Goal: Task Accomplishment & Management: Manage account settings

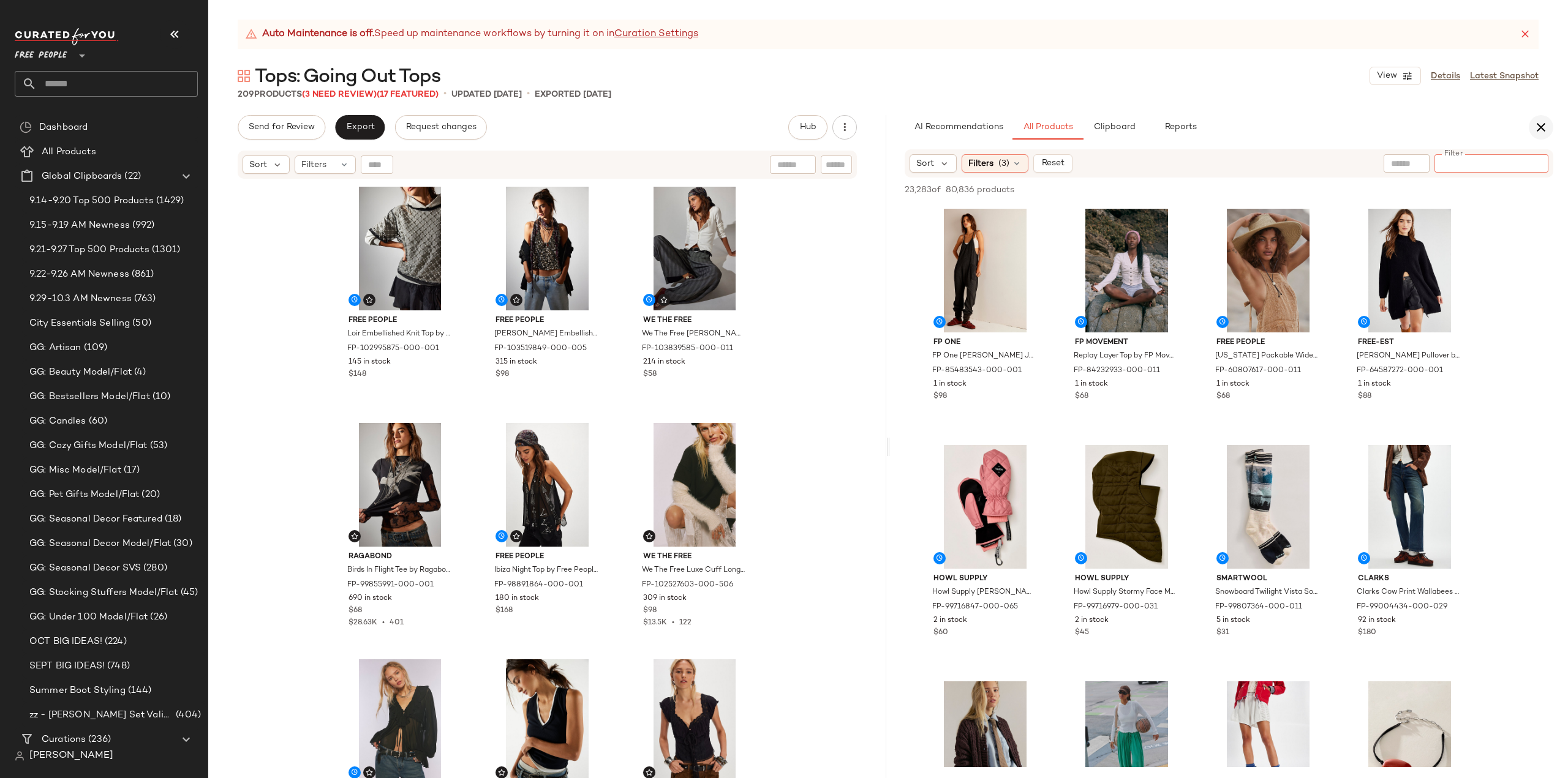
click at [1541, 126] on icon "button" at bounding box center [1542, 127] width 15 height 15
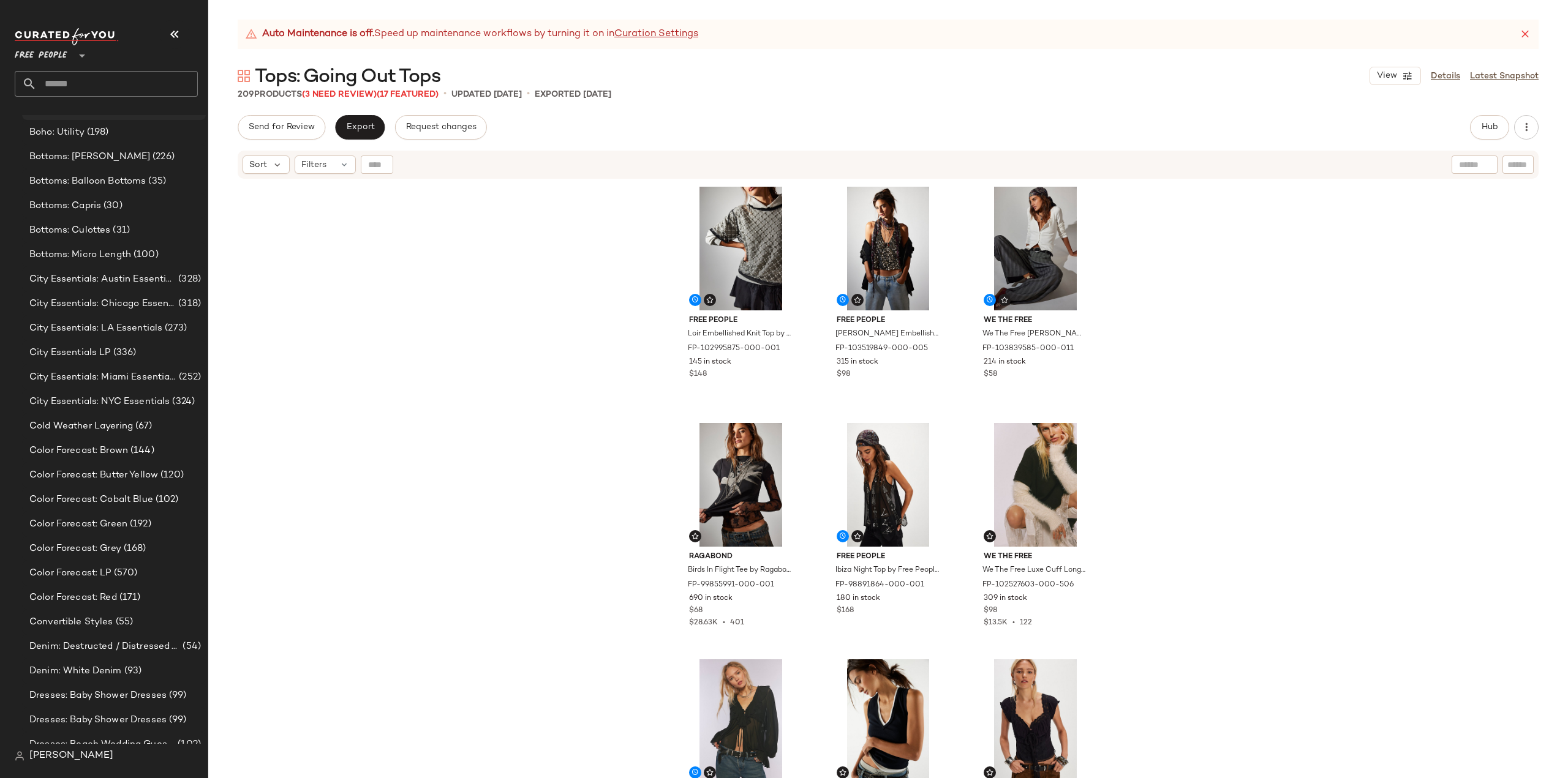
scroll to position [1271, 0]
click at [69, 522] on span "Color Forecast: Green" at bounding box center [78, 521] width 98 height 14
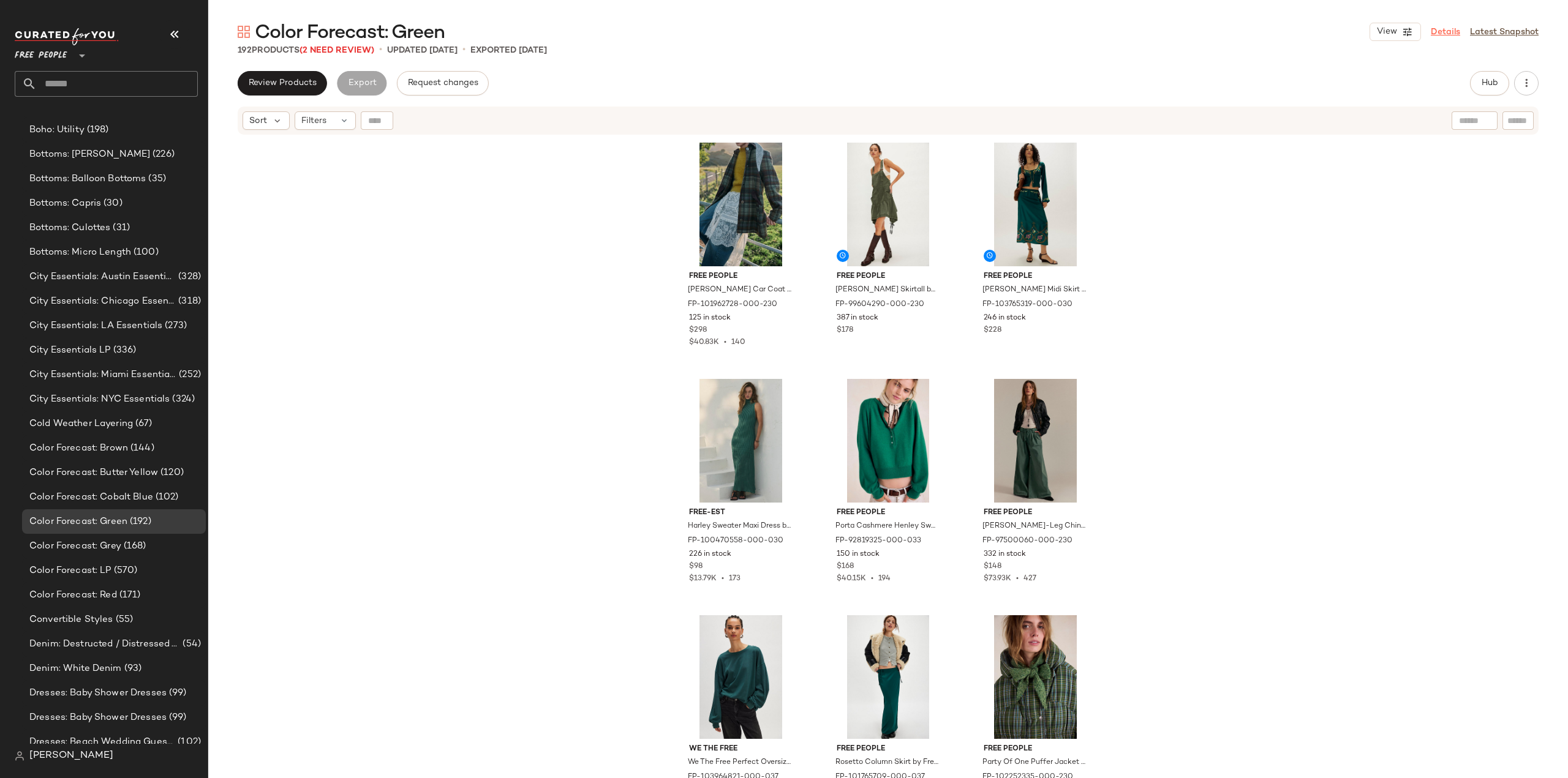
click at [1444, 32] on link "Details" at bounding box center [1446, 32] width 29 height 13
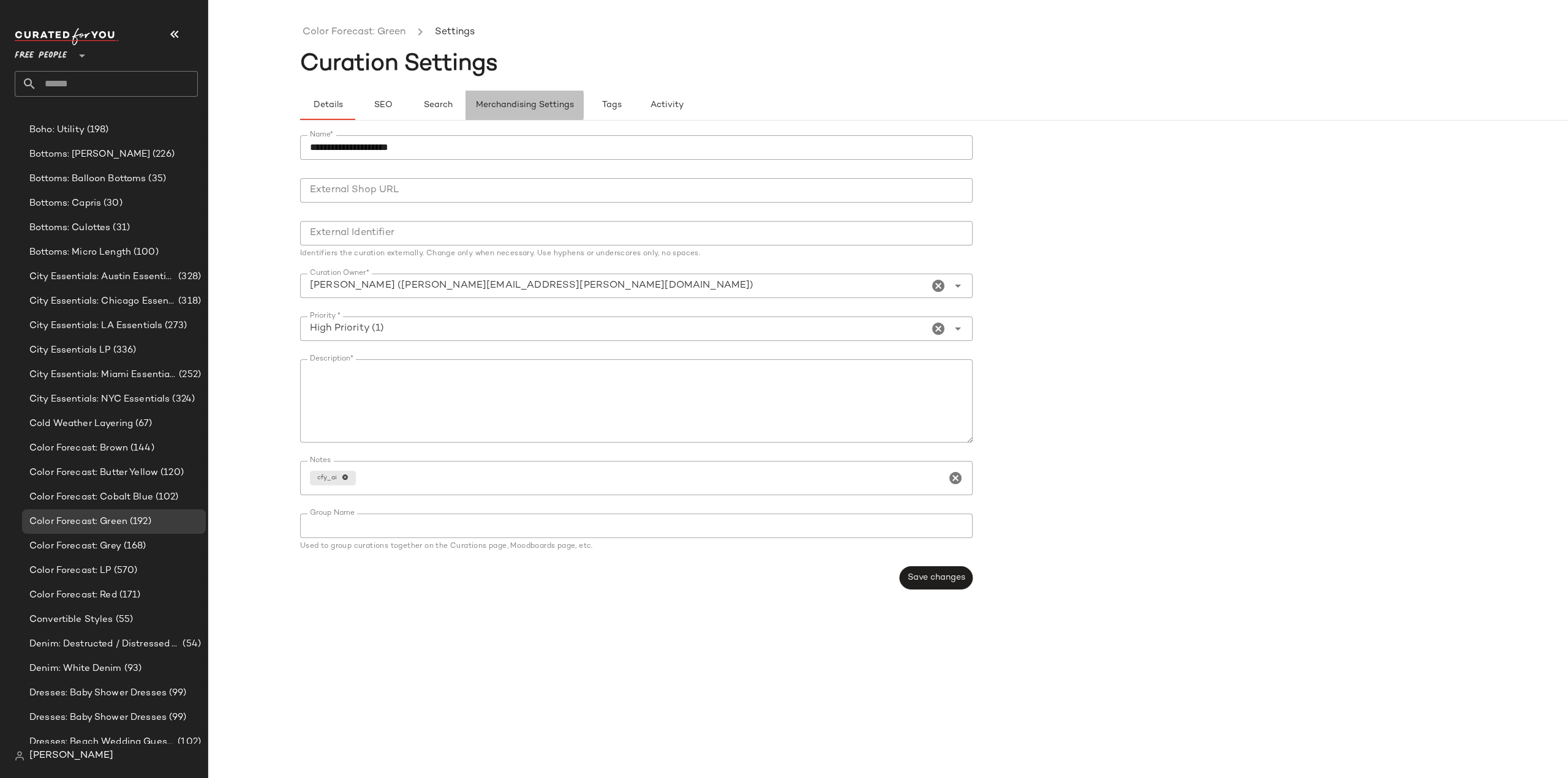
click at [523, 103] on span "Merchandising Settings" at bounding box center [525, 105] width 99 height 10
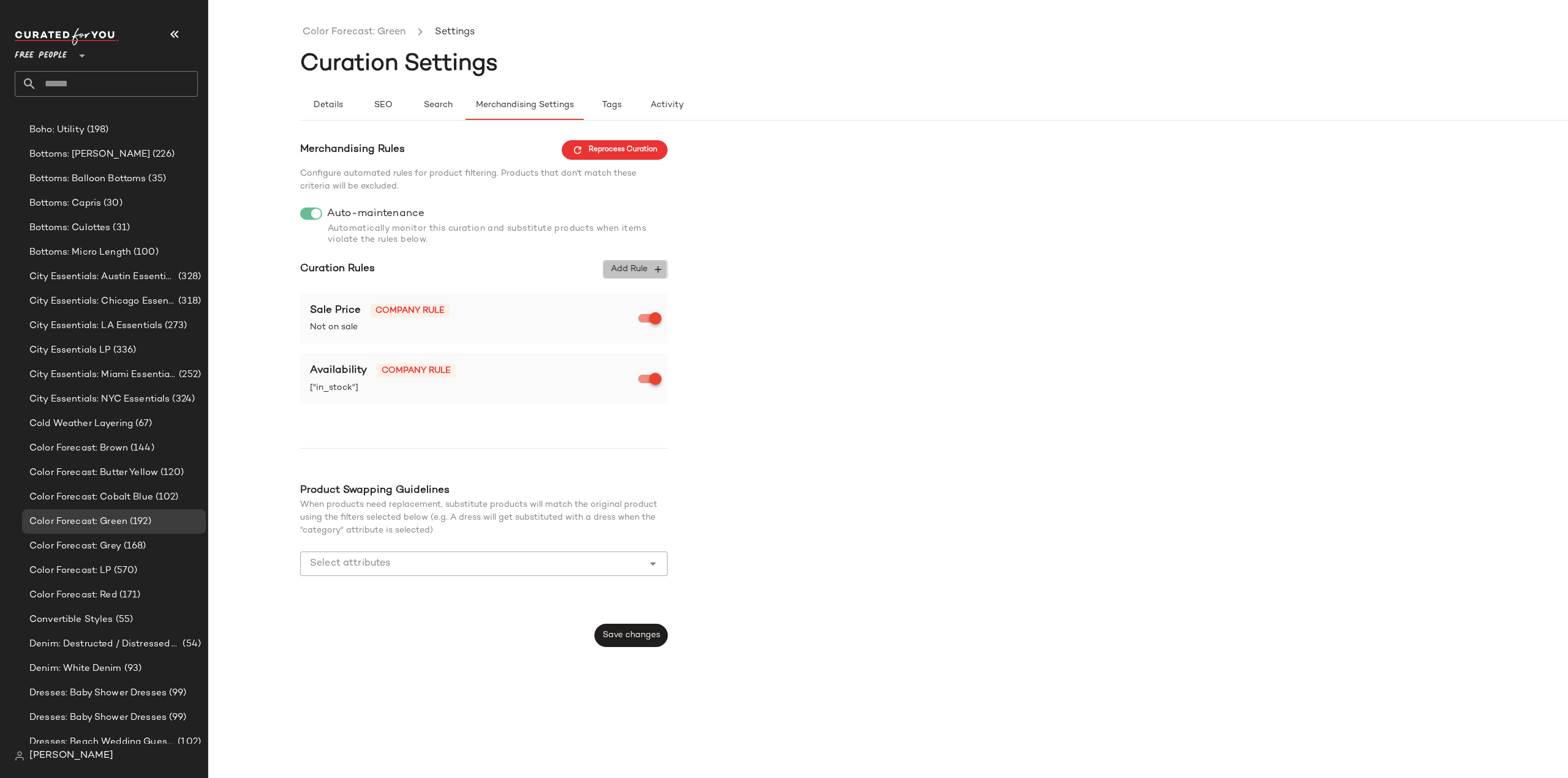
click at [656, 271] on icon "button" at bounding box center [658, 269] width 11 height 11
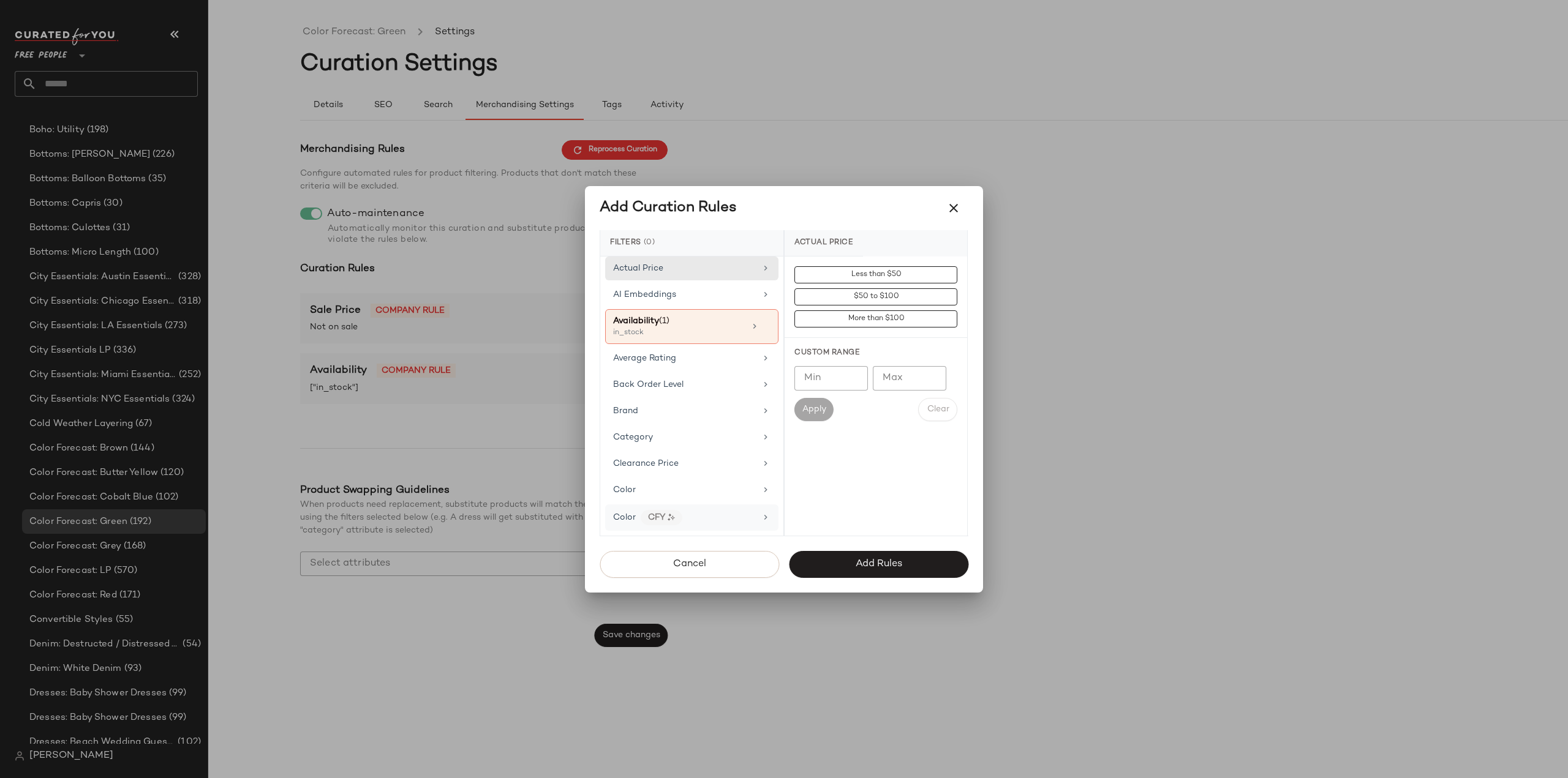
click at [761, 513] on icon at bounding box center [765, 517] width 10 height 10
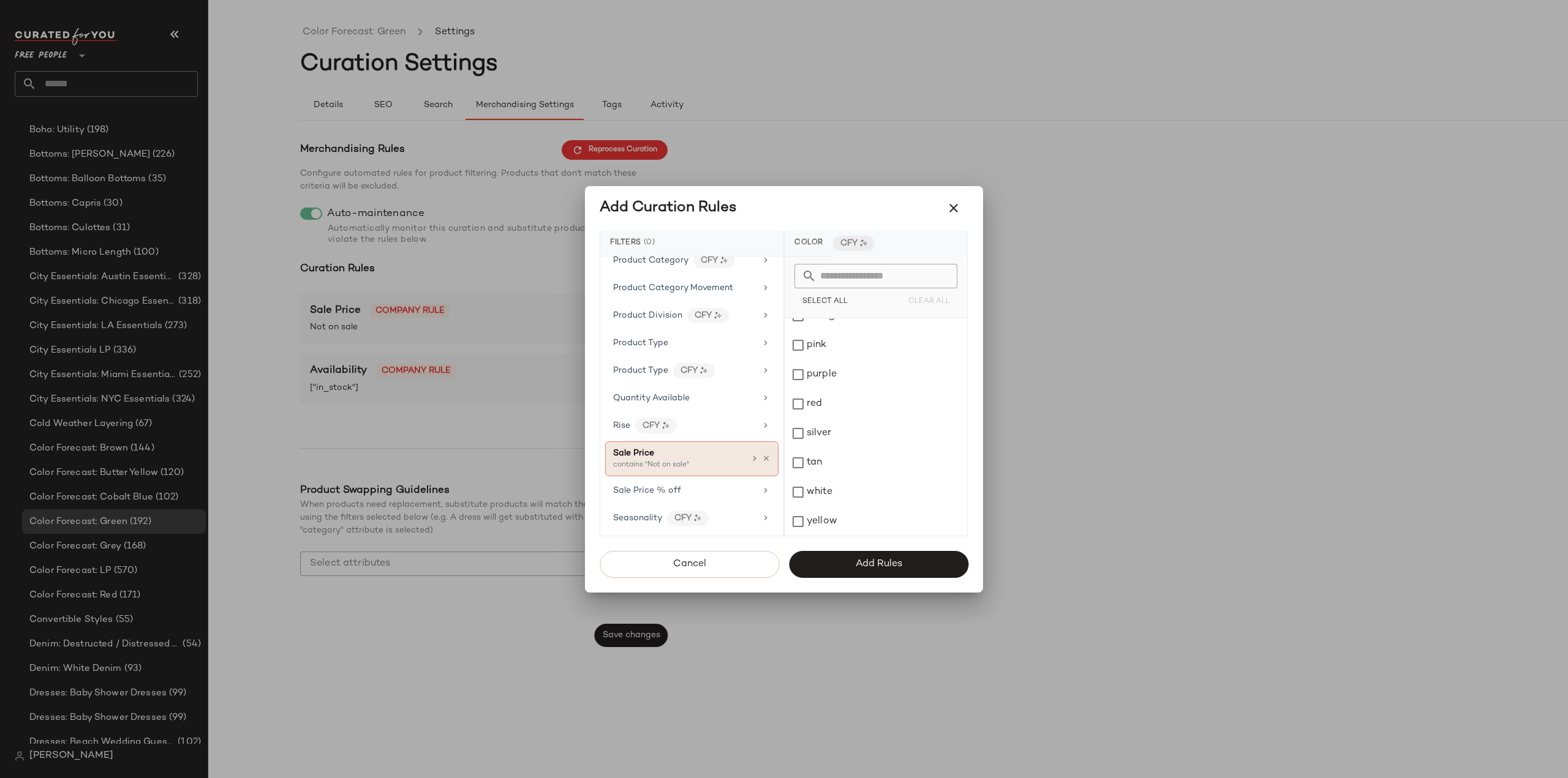
scroll to position [1085, 0]
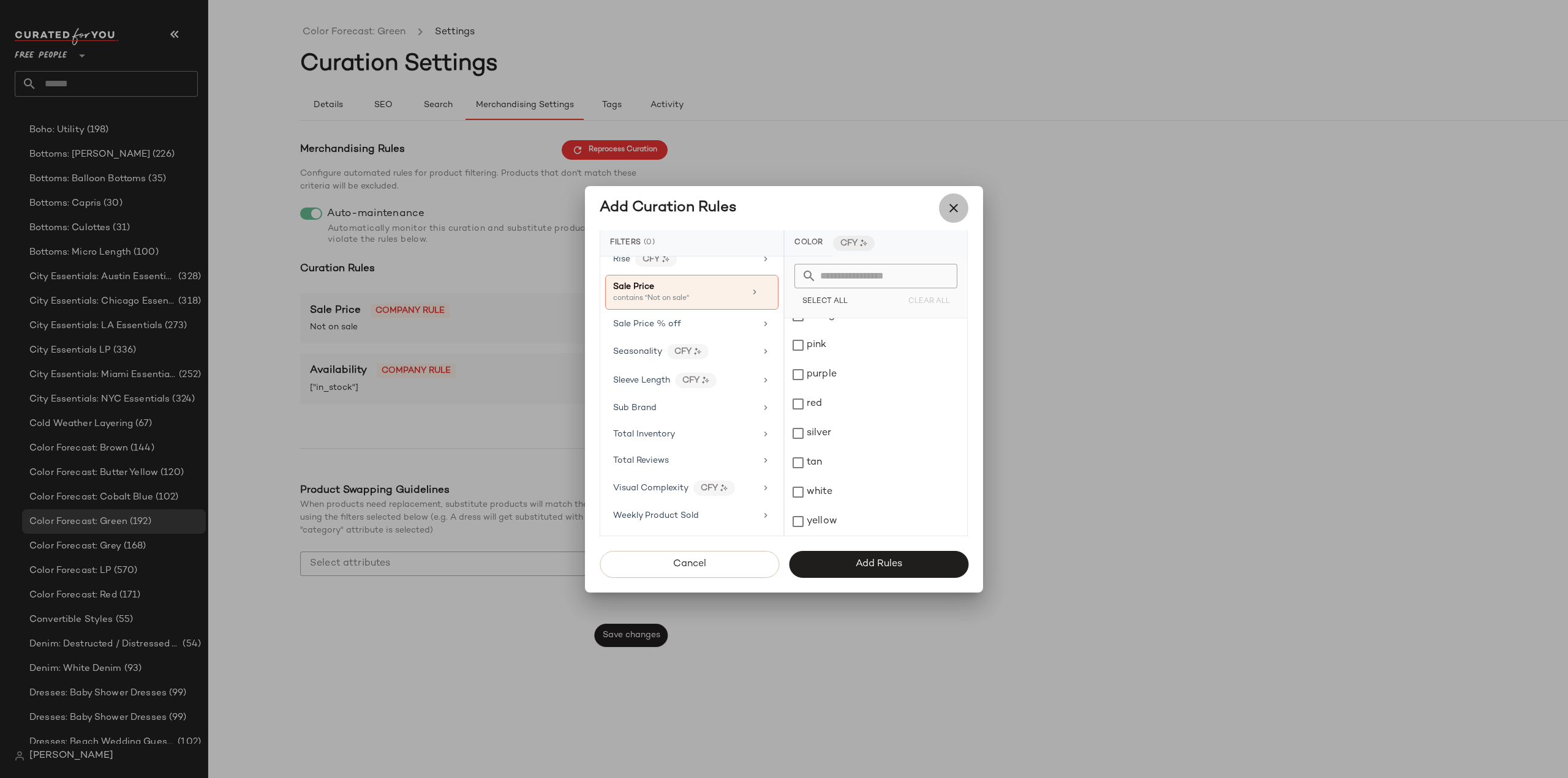
click at [954, 208] on icon "button" at bounding box center [954, 208] width 15 height 15
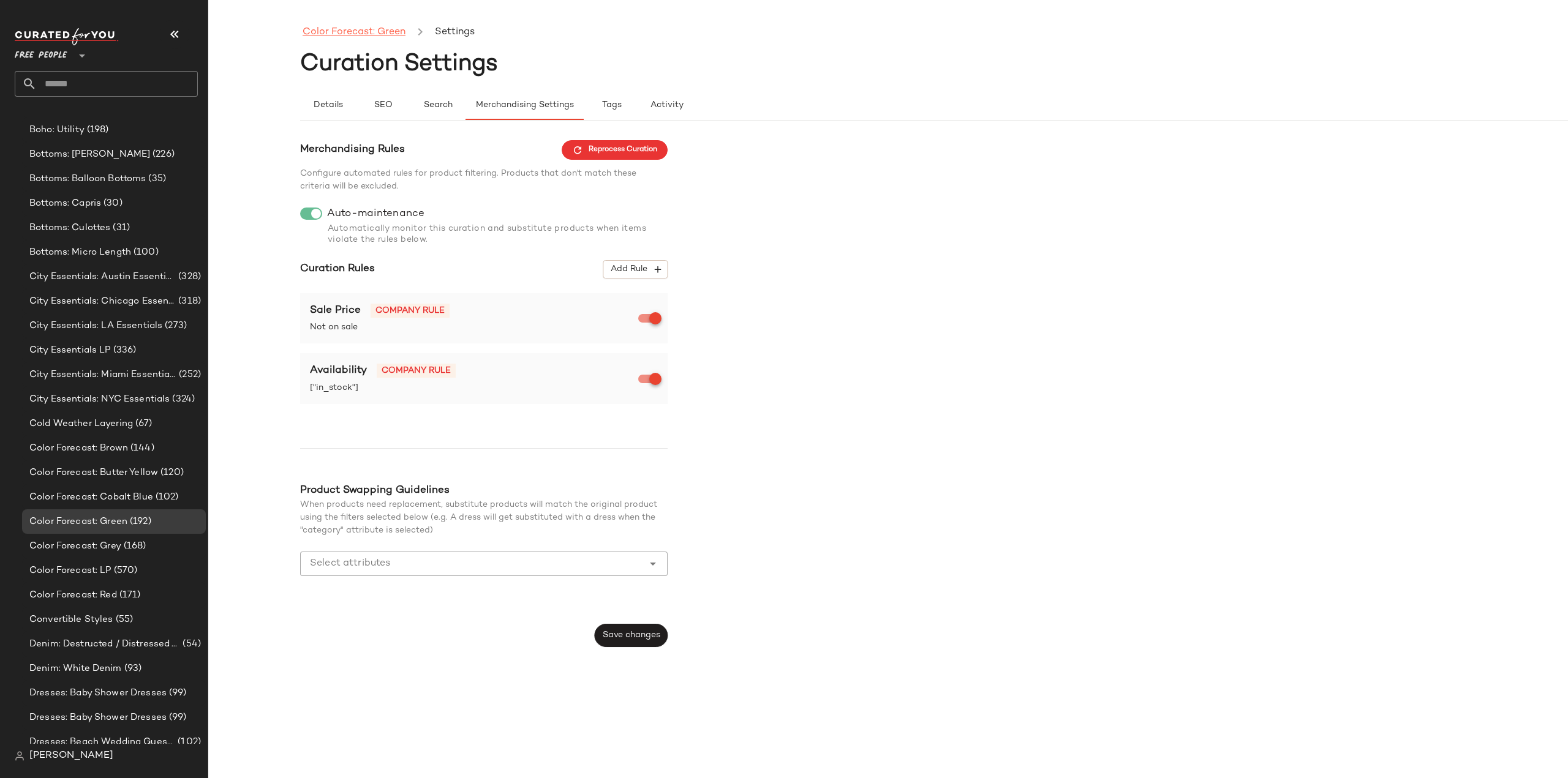
click at [383, 30] on link "Color Forecast: Green" at bounding box center [354, 32] width 103 height 16
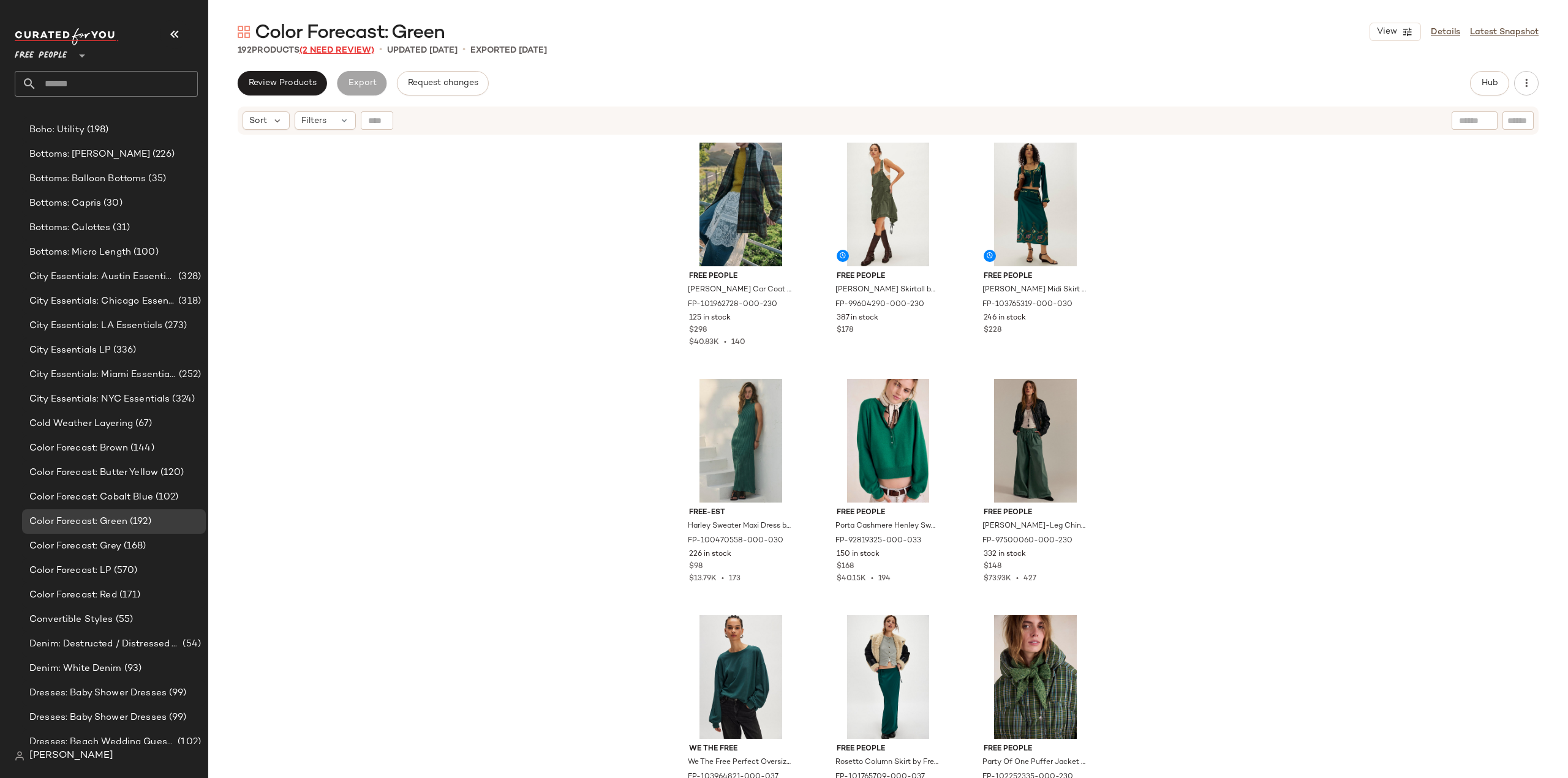
click at [327, 48] on span "(2 Need Review)" at bounding box center [337, 50] width 75 height 9
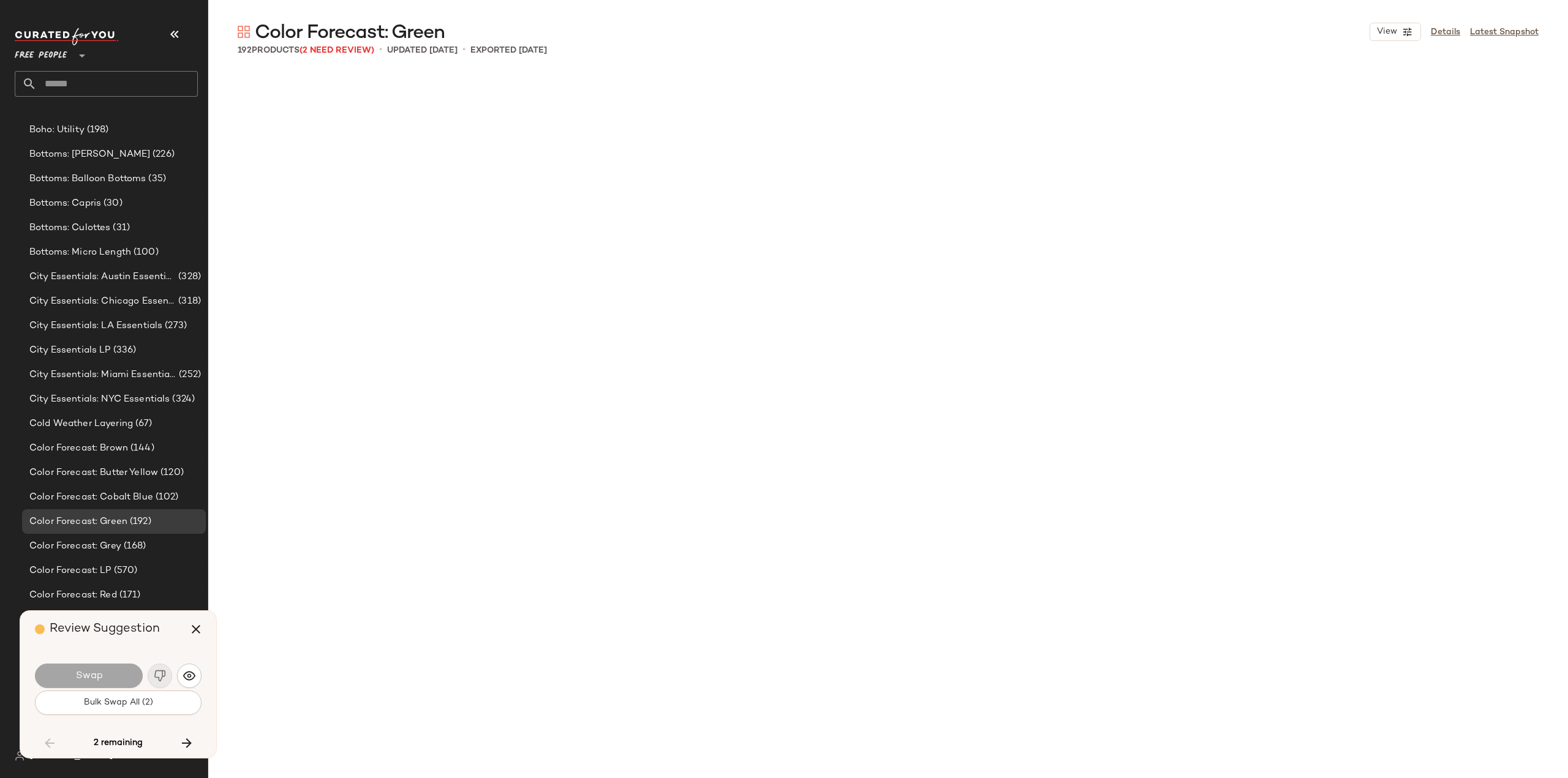
scroll to position [8271, 0]
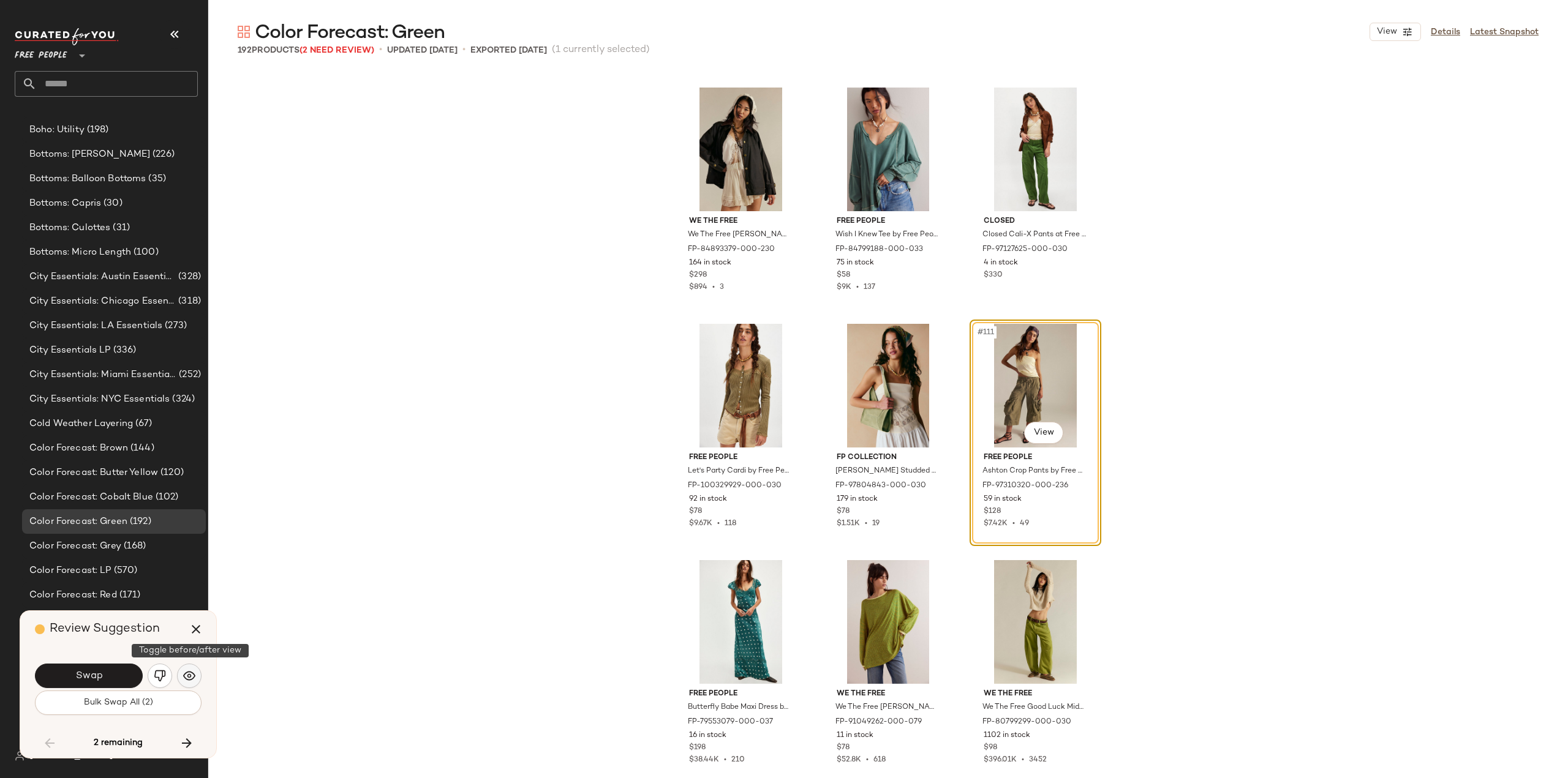
click at [188, 679] on img "button" at bounding box center [189, 676] width 13 height 13
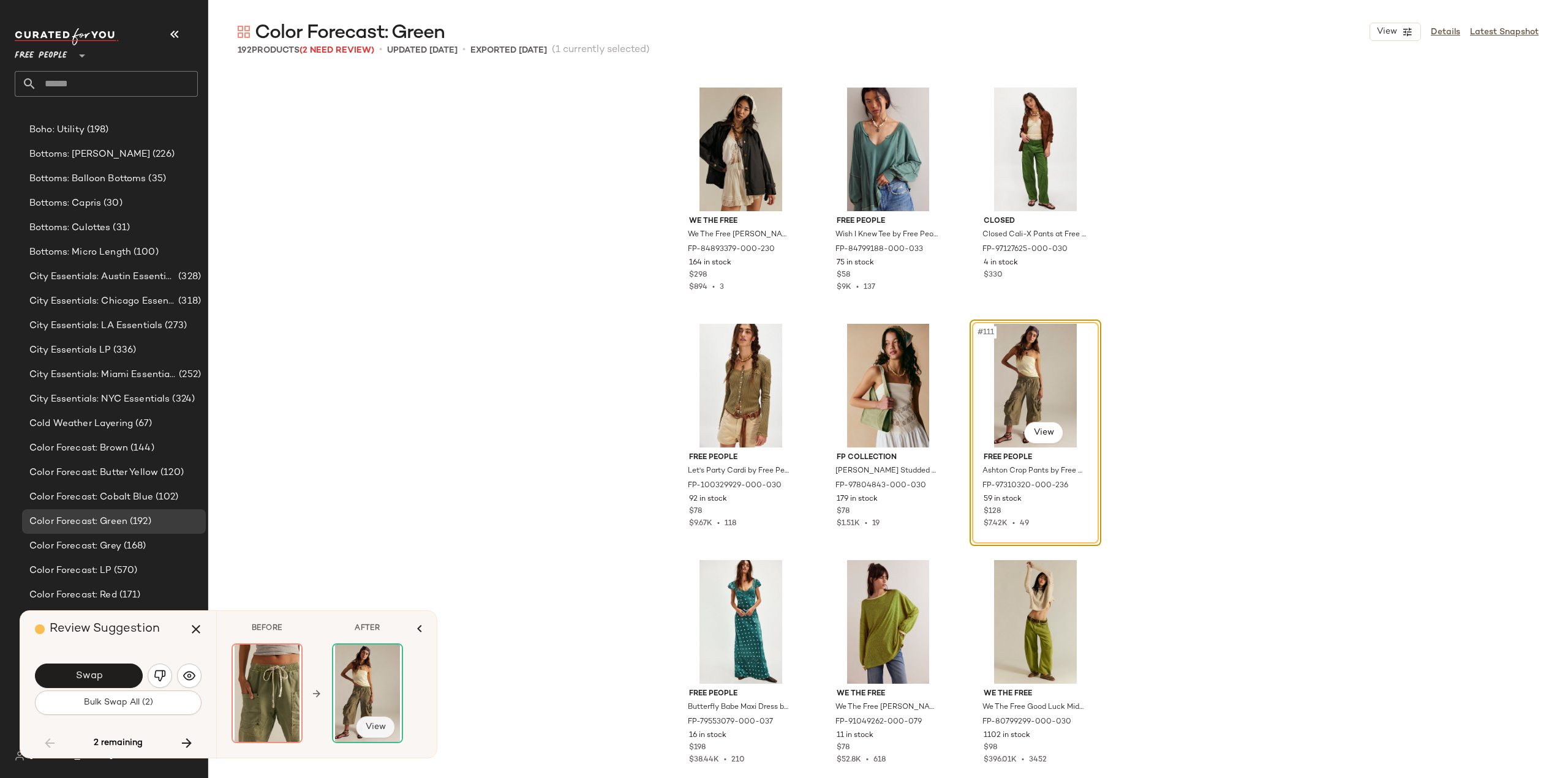
click at [368, 729] on span "View" at bounding box center [375, 727] width 21 height 10
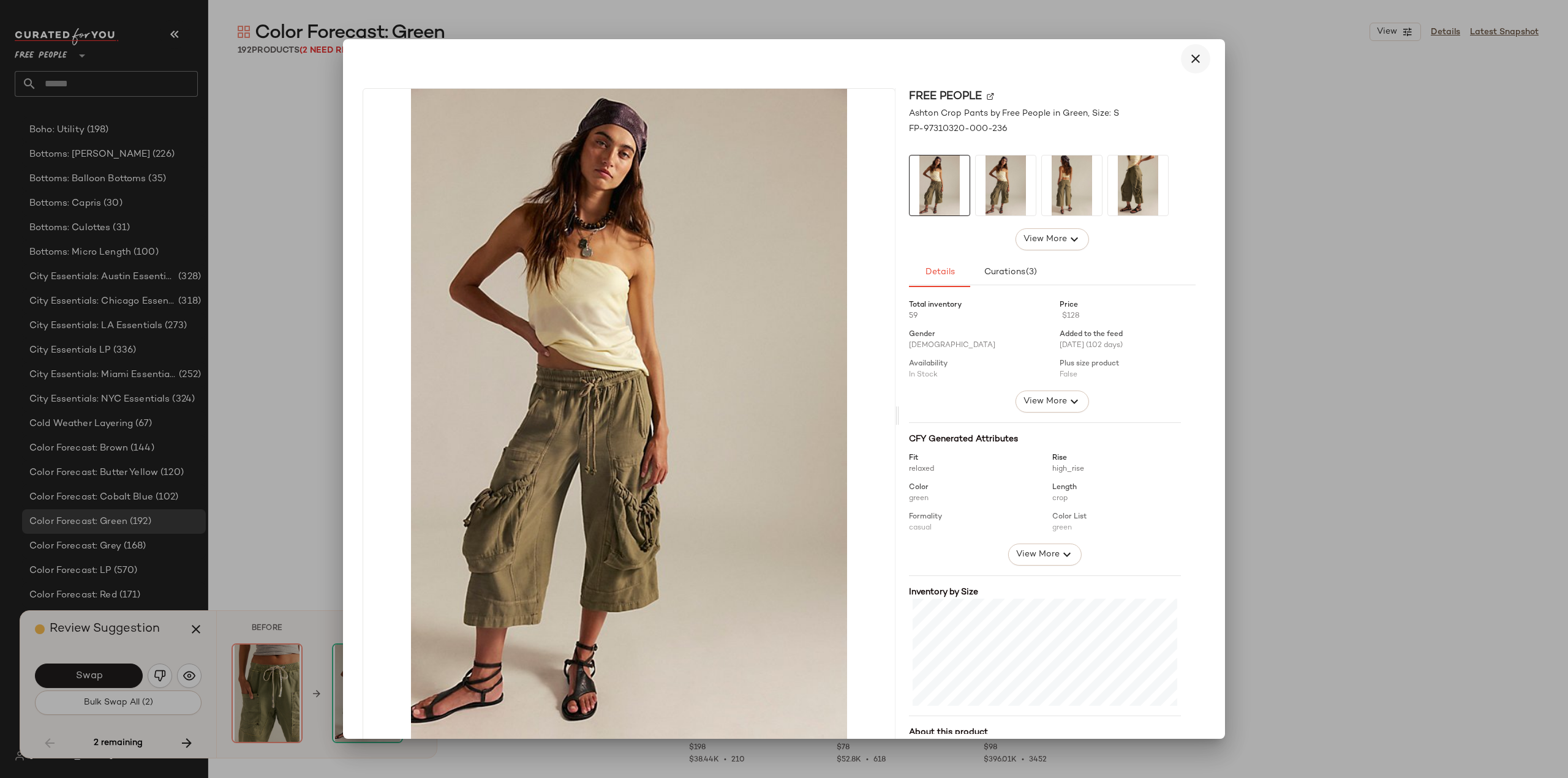
click at [1189, 62] on icon "button" at bounding box center [1196, 59] width 15 height 15
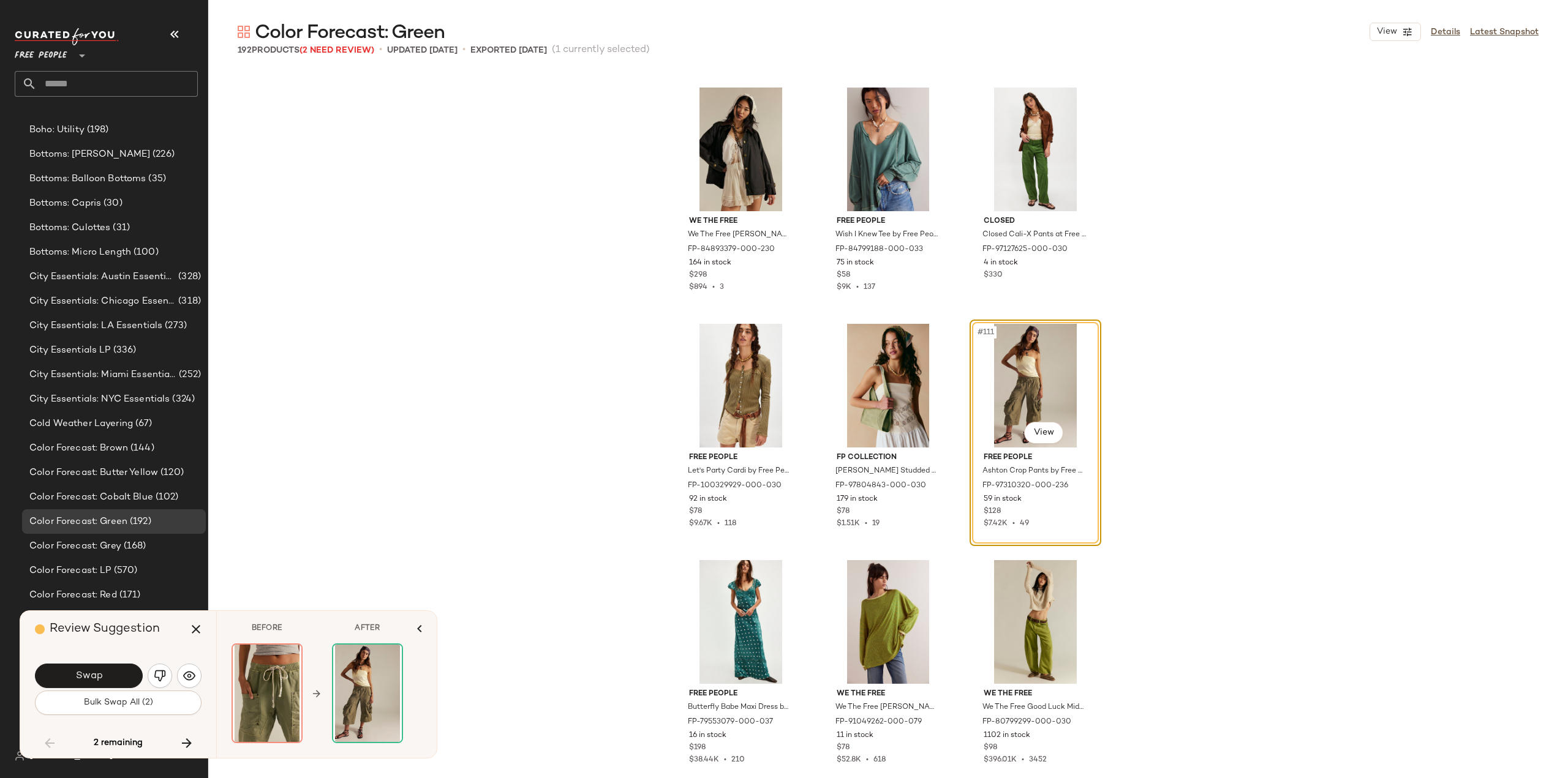
click at [1388, 314] on div "We The Free We The Free [PERSON_NAME] Waxed Jacket at Free People in Green, Siz…" at bounding box center [888, 425] width 1360 height 707
click at [455, 538] on div "We The Free We The Free [PERSON_NAME] Waxed Jacket at Free People in Green, Siz…" at bounding box center [888, 425] width 1360 height 707
click at [422, 631] on icon "button" at bounding box center [419, 629] width 15 height 15
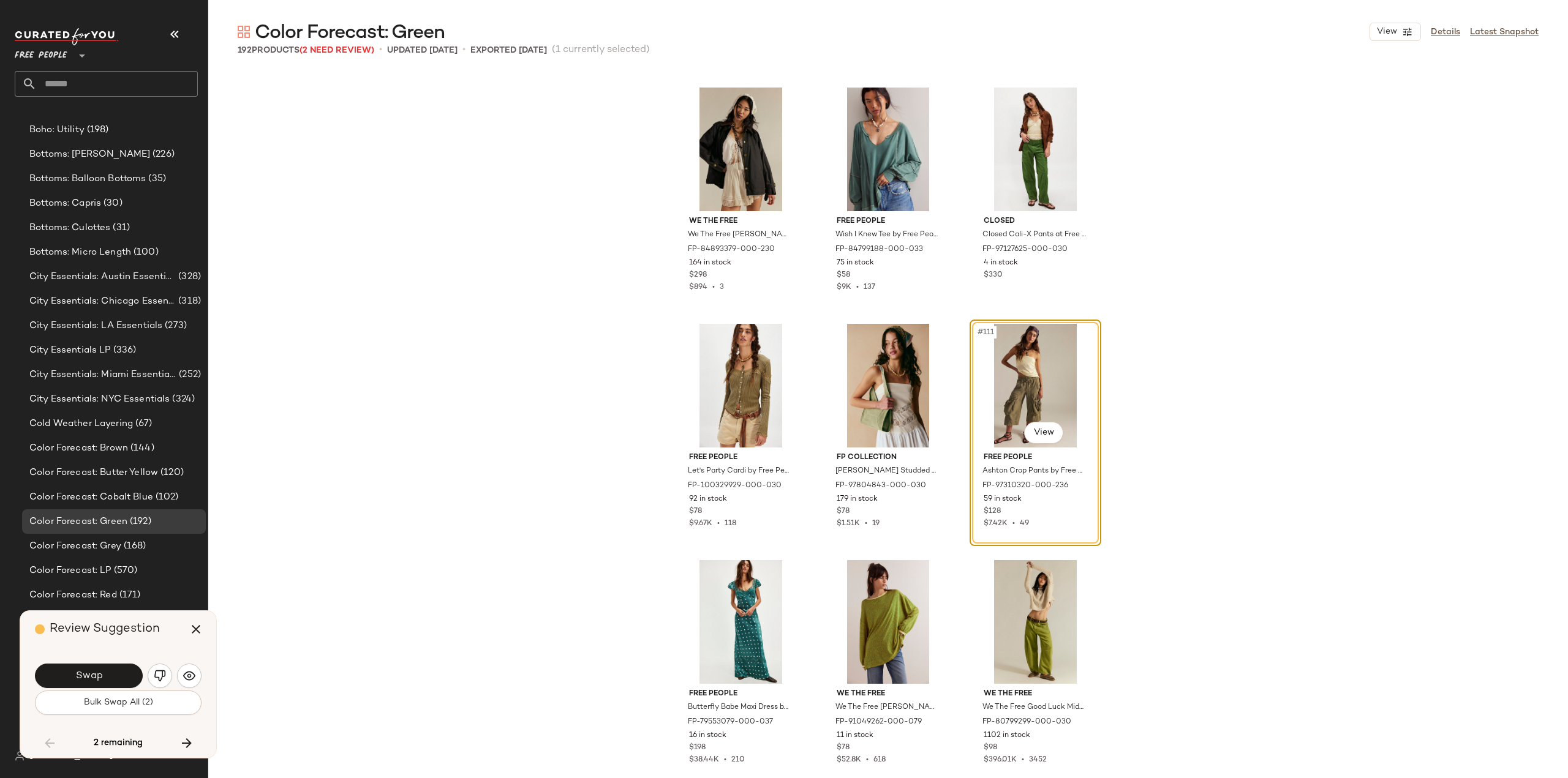
click at [82, 82] on input "text" at bounding box center [117, 84] width 161 height 26
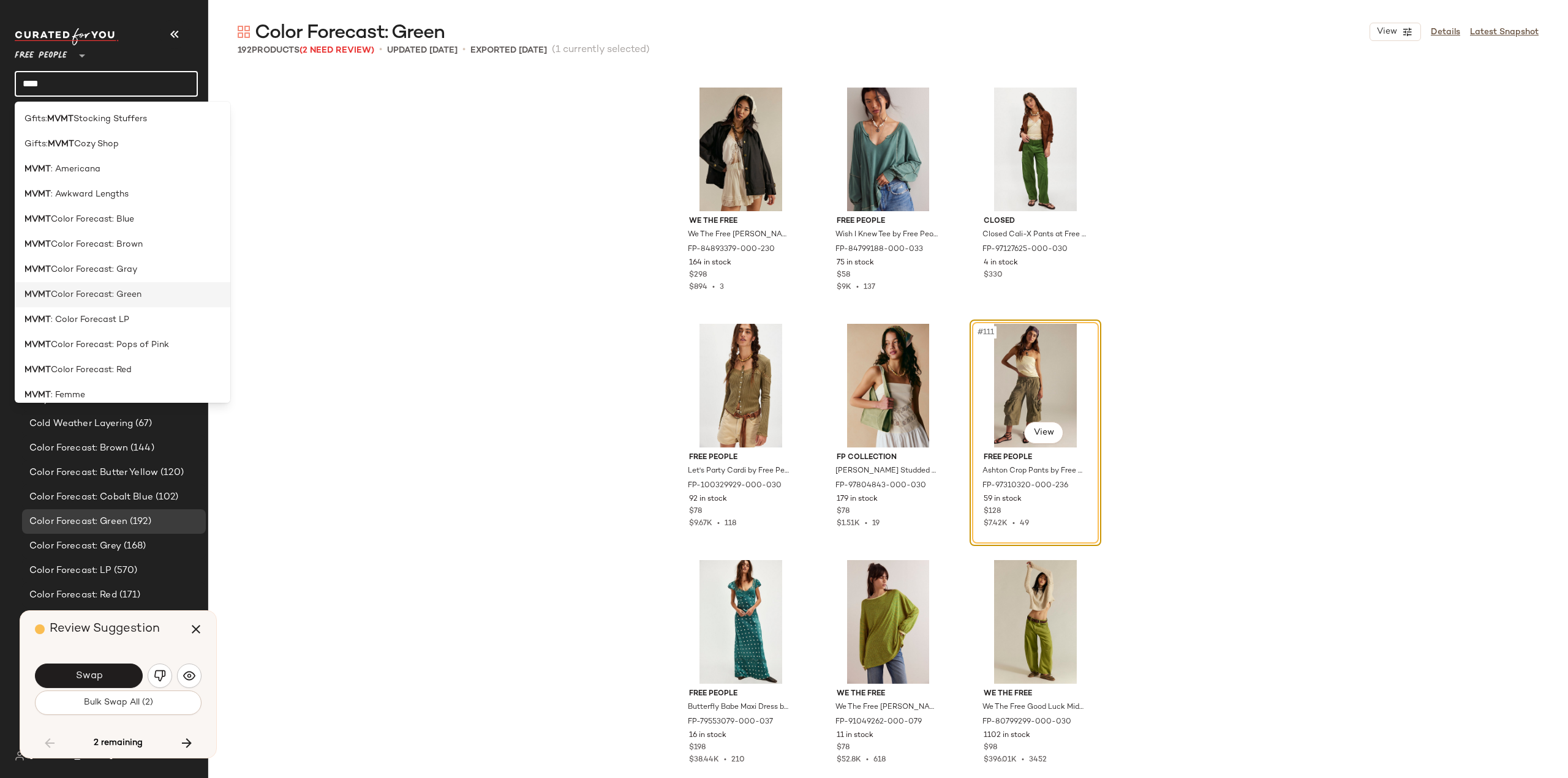
type input "****"
click at [81, 291] on span "Color Forecast: Green" at bounding box center [96, 294] width 91 height 13
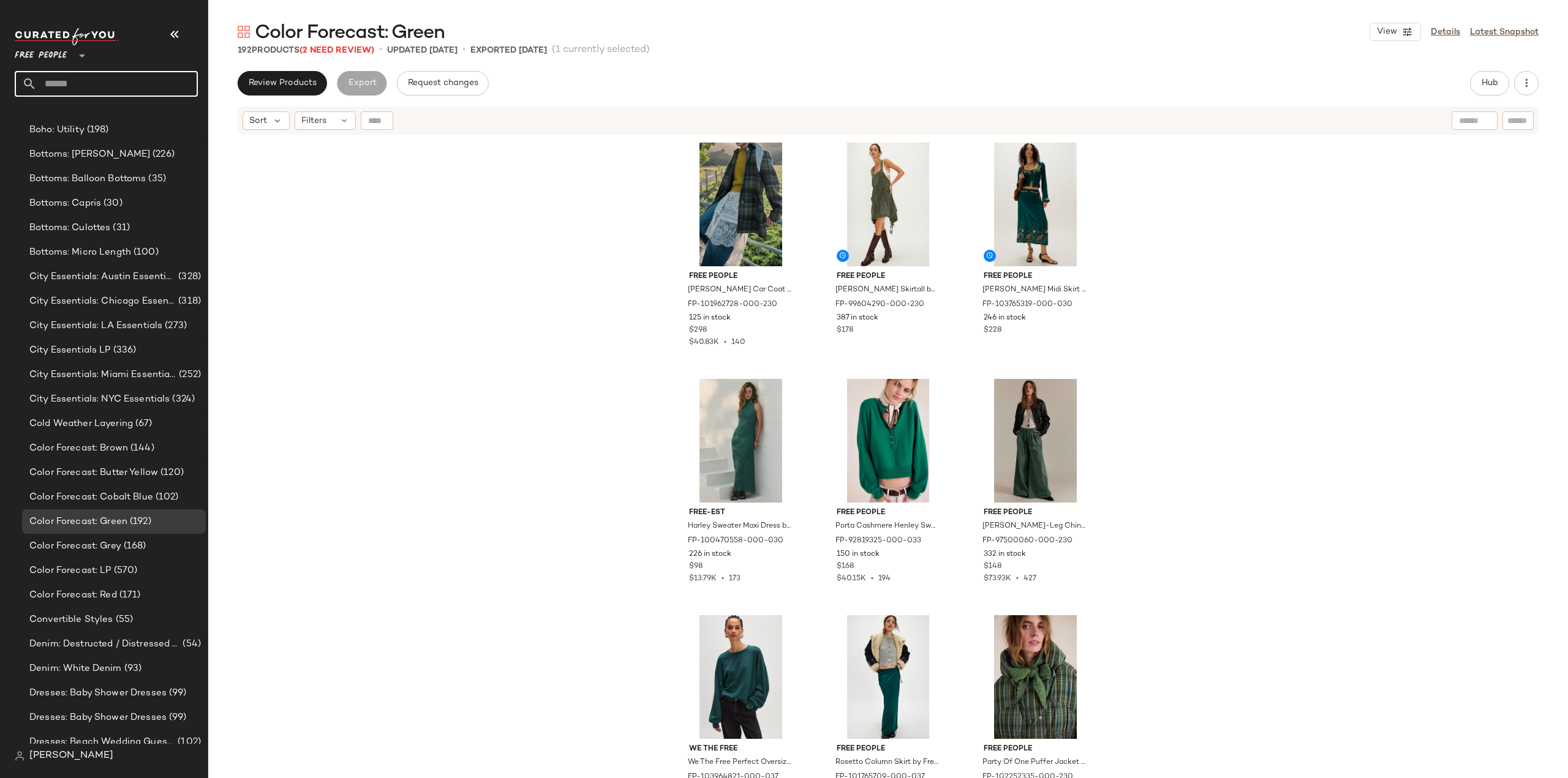
click at [77, 82] on input "text" at bounding box center [117, 84] width 161 height 26
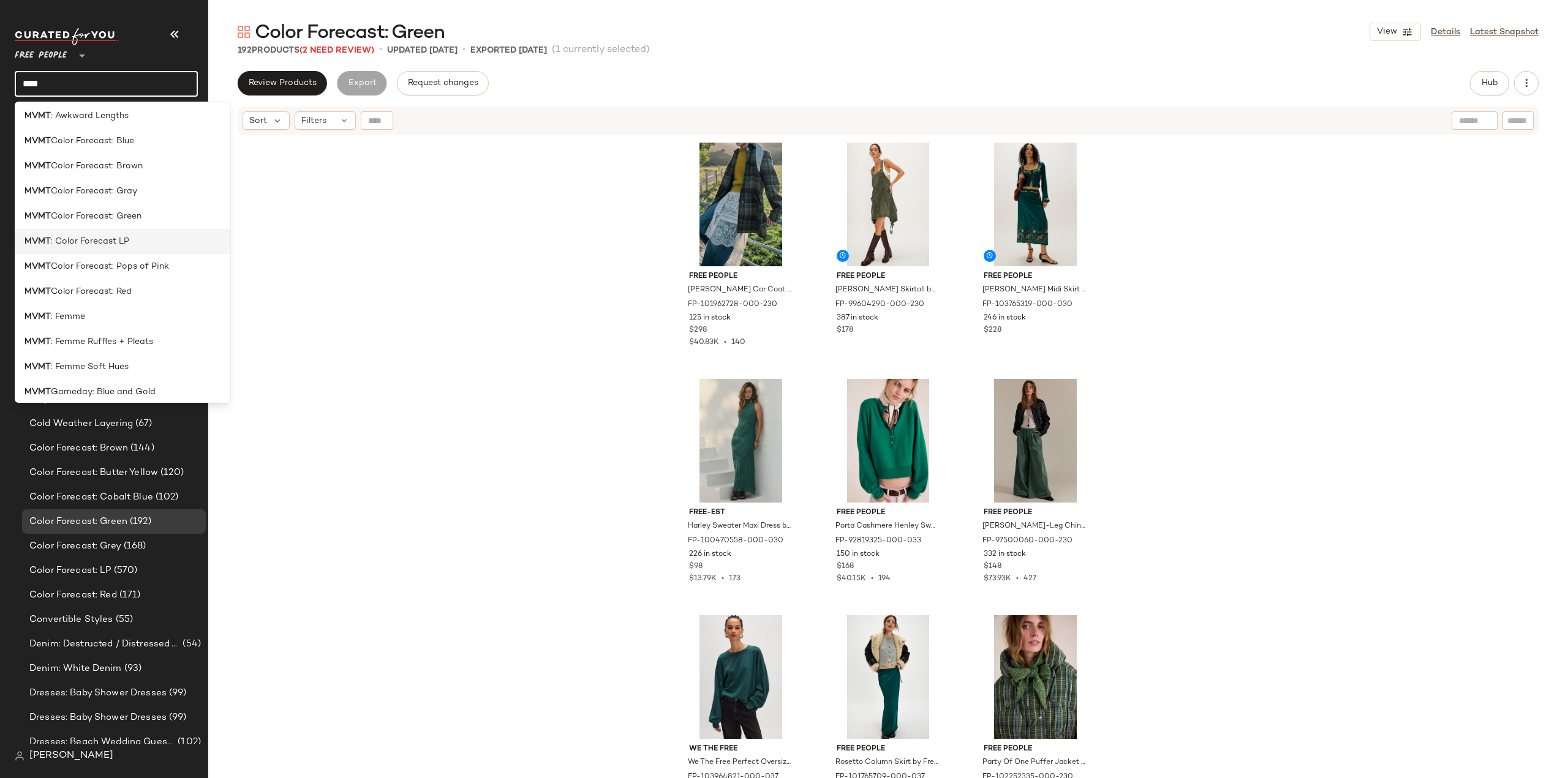
scroll to position [123, 0]
type input "****"
click at [92, 175] on span "Color Forecast: Green" at bounding box center [96, 172] width 91 height 13
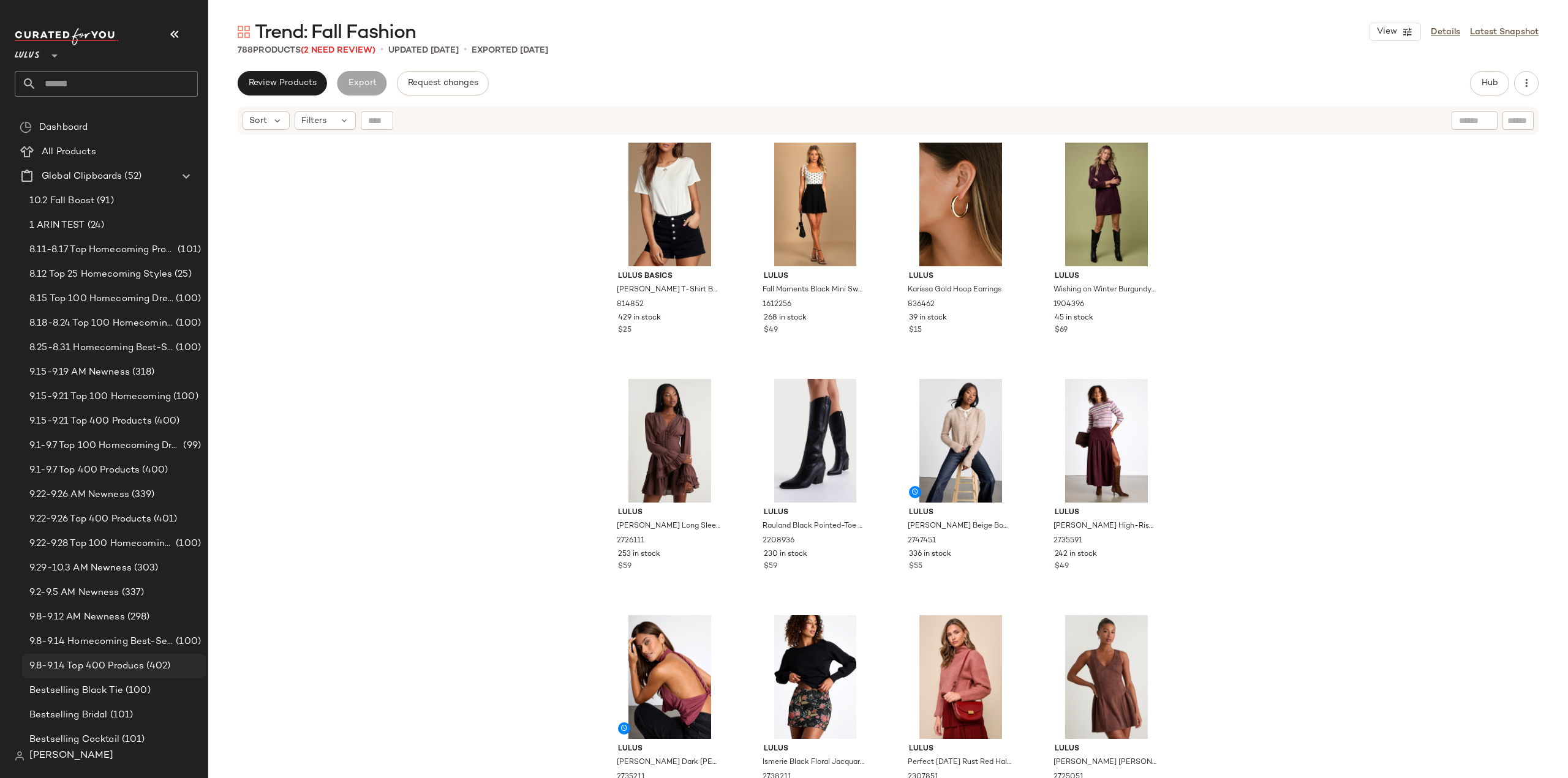
scroll to position [245, 0]
